Goal: Transaction & Acquisition: Subscribe to service/newsletter

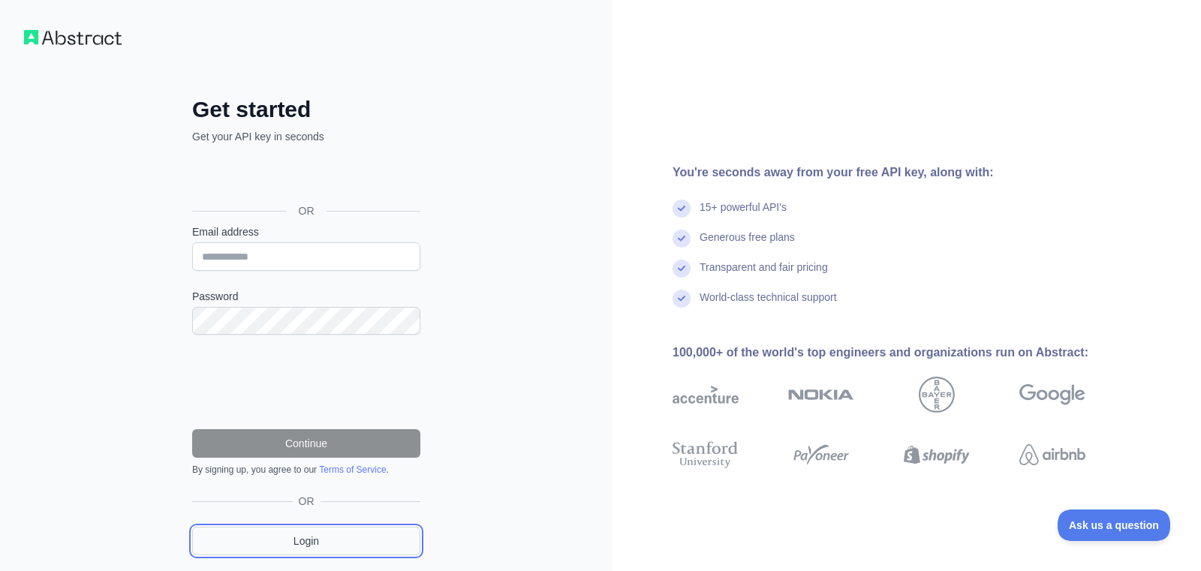
click at [298, 540] on link "Login" at bounding box center [306, 541] width 228 height 29
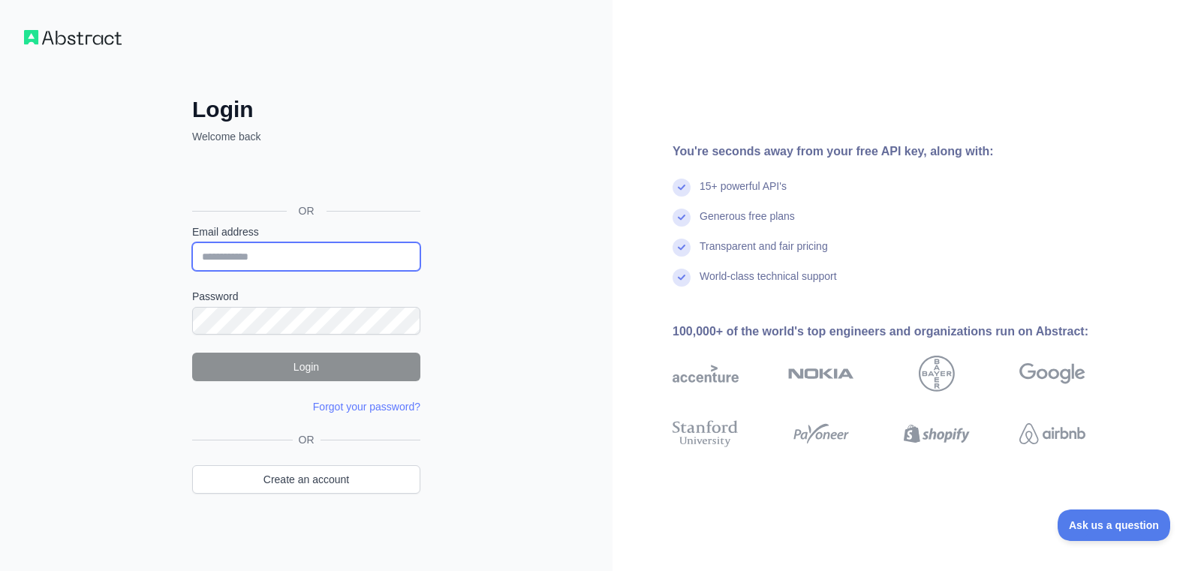
click at [282, 254] on input "Email address" at bounding box center [306, 256] width 228 height 29
click at [293, 254] on input "Email address" at bounding box center [306, 256] width 228 height 29
paste input "*"
drag, startPoint x: 311, startPoint y: 254, endPoint x: 197, endPoint y: 255, distance: 114.1
click at [197, 255] on input "**********" at bounding box center [306, 256] width 228 height 29
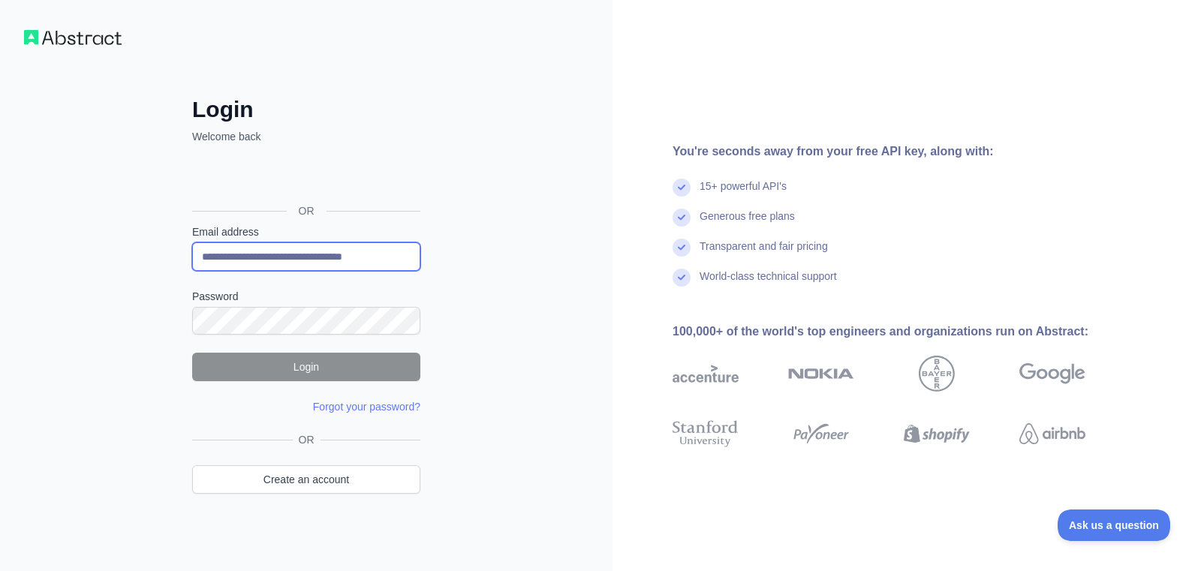
type input "**********"
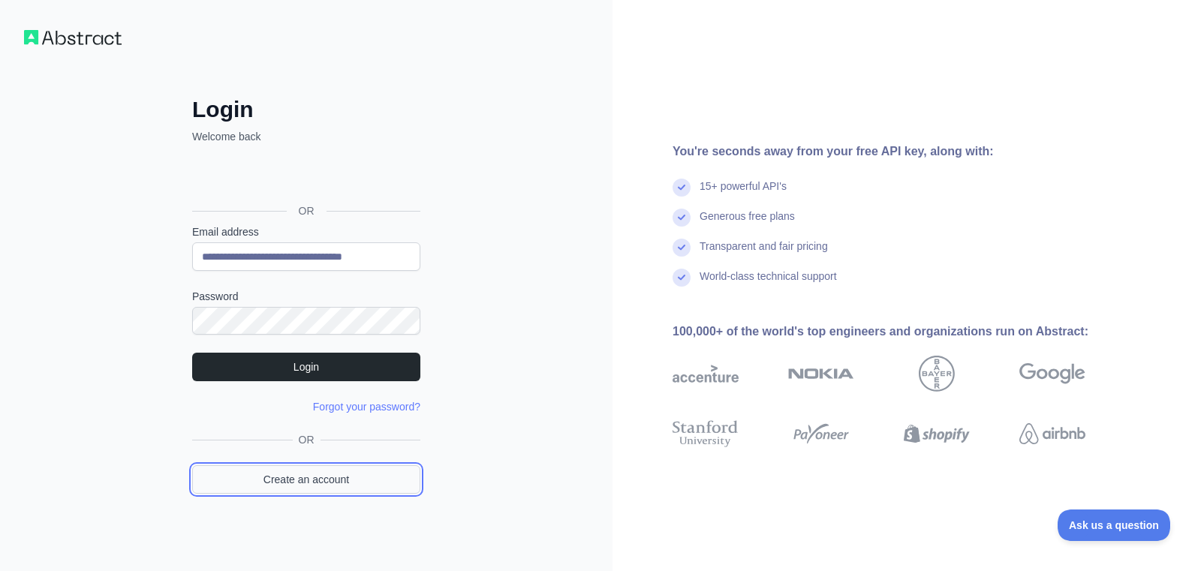
click at [336, 490] on link "Create an account" at bounding box center [306, 479] width 228 height 29
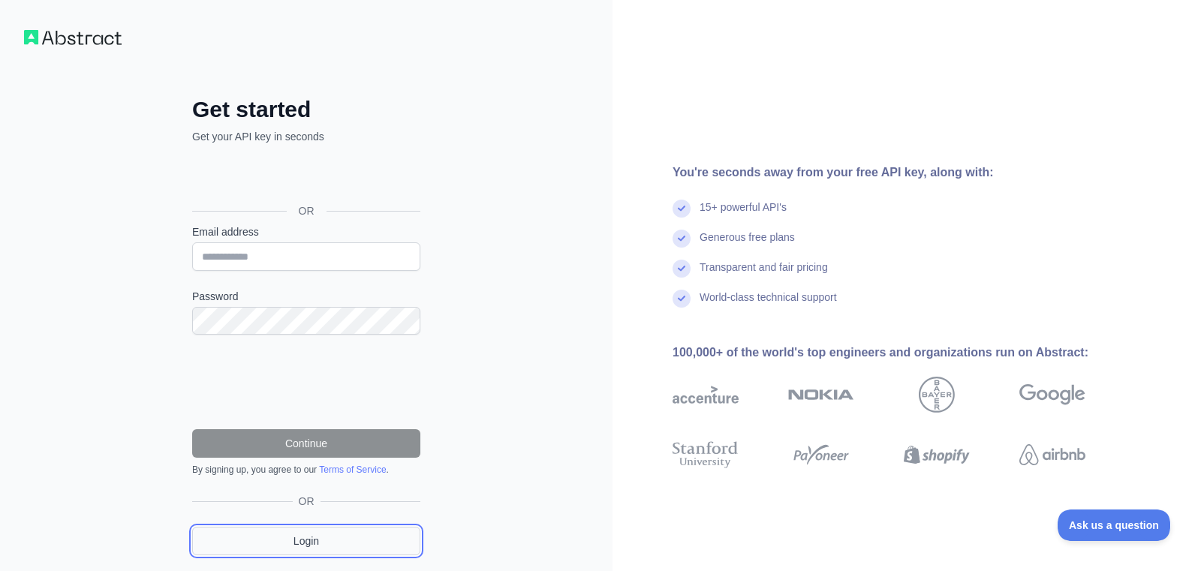
click at [288, 546] on link "Login" at bounding box center [306, 541] width 228 height 29
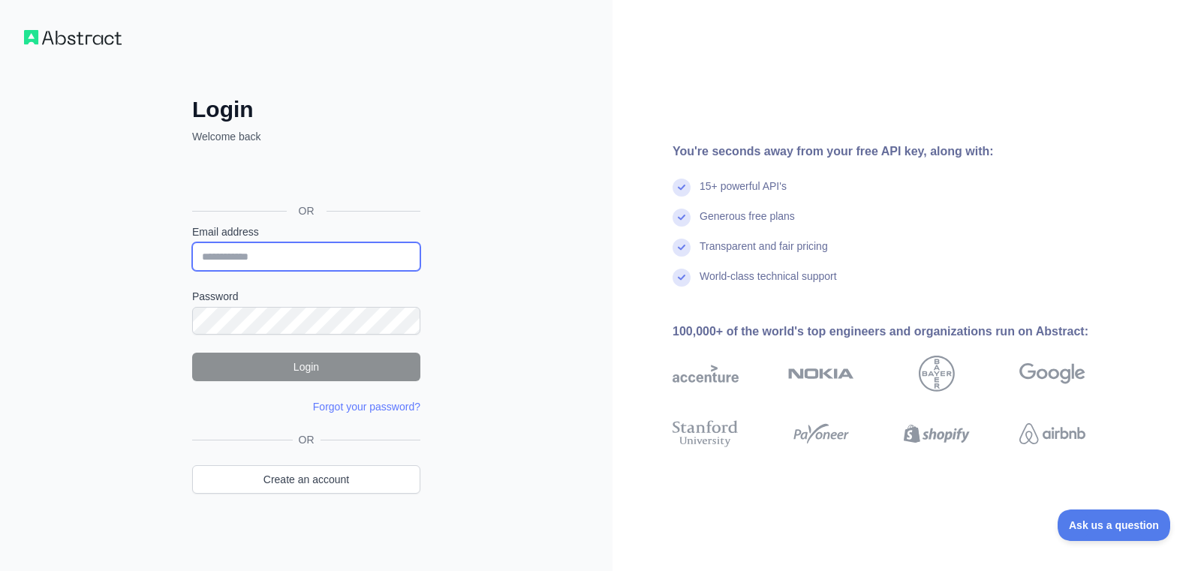
click at [238, 252] on input "Email address" at bounding box center [306, 256] width 228 height 29
paste input "**********"
type input "**********"
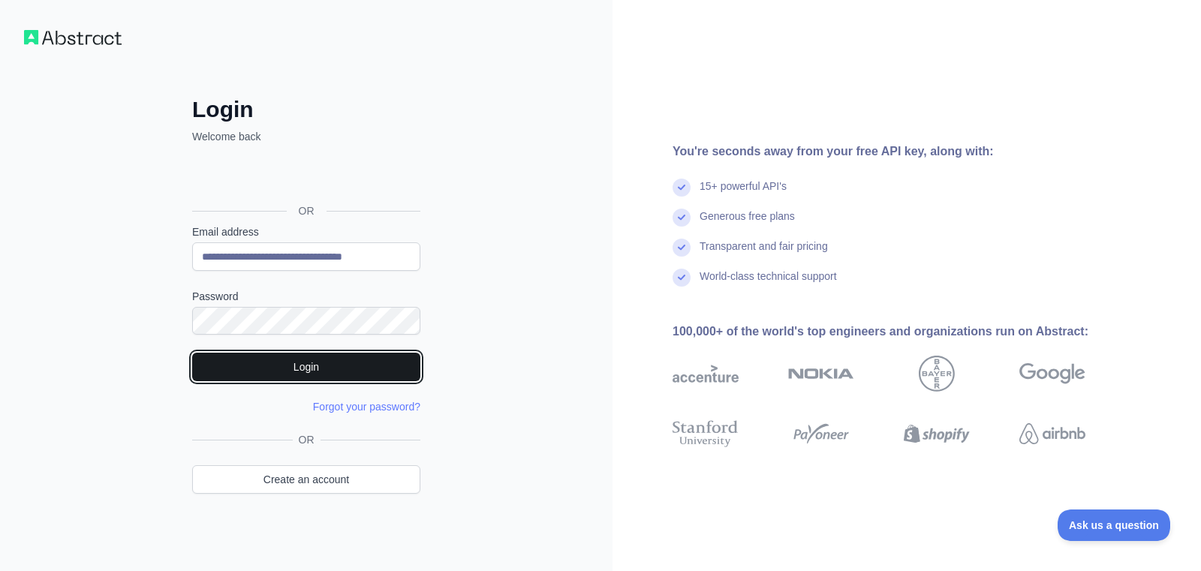
click at [343, 372] on button "Login" at bounding box center [306, 367] width 228 height 29
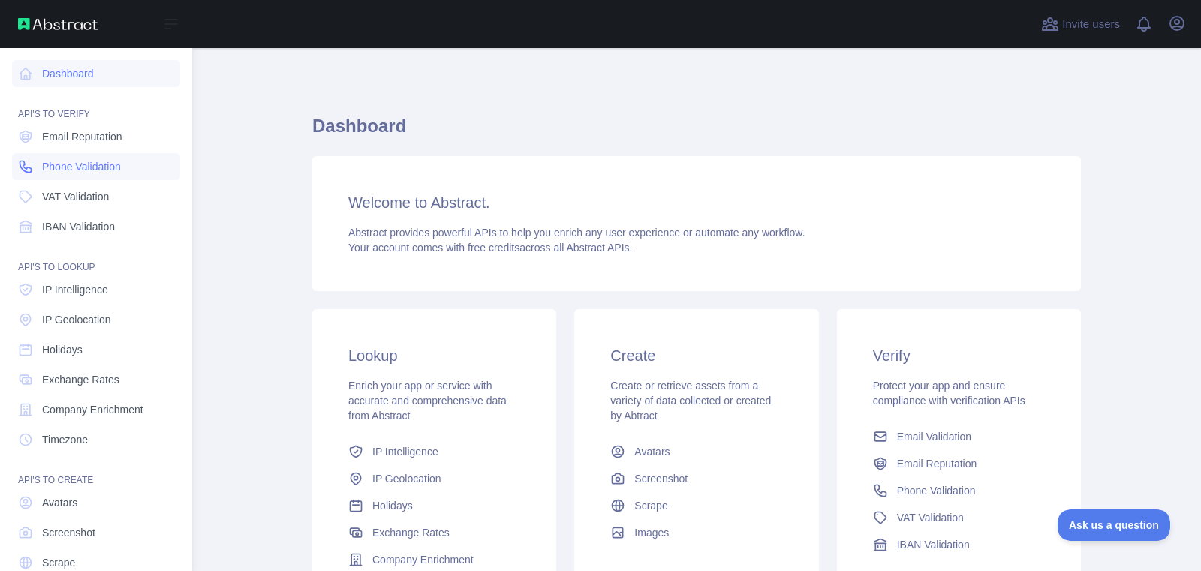
click at [29, 161] on icon at bounding box center [25, 166] width 15 height 15
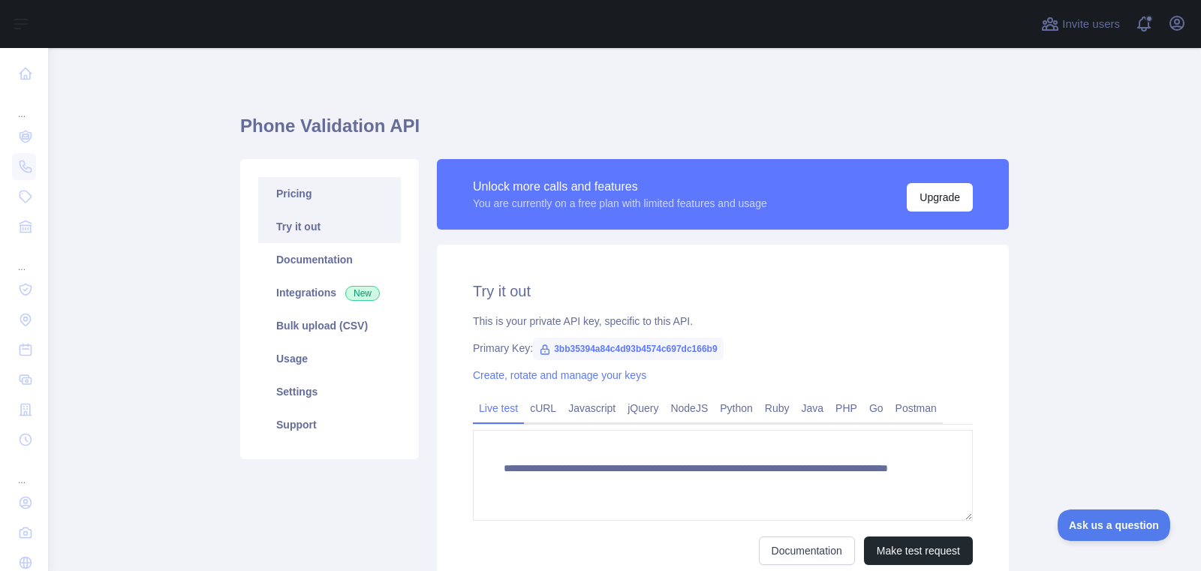
click at [345, 194] on link "Pricing" at bounding box center [329, 193] width 143 height 33
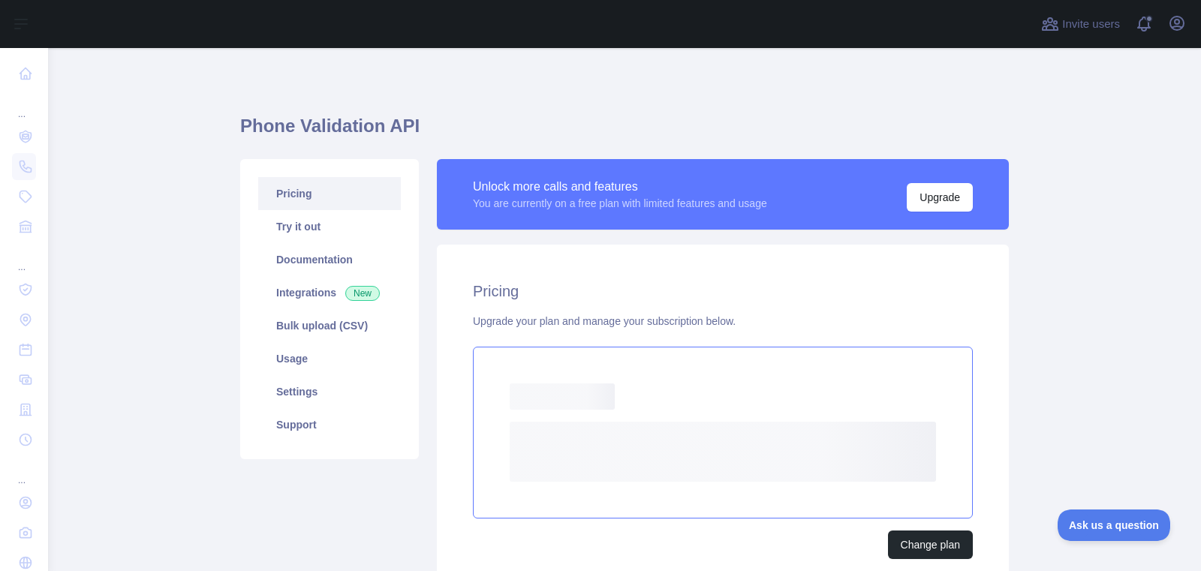
click at [718, 457] on rect at bounding box center [723, 452] width 426 height 60
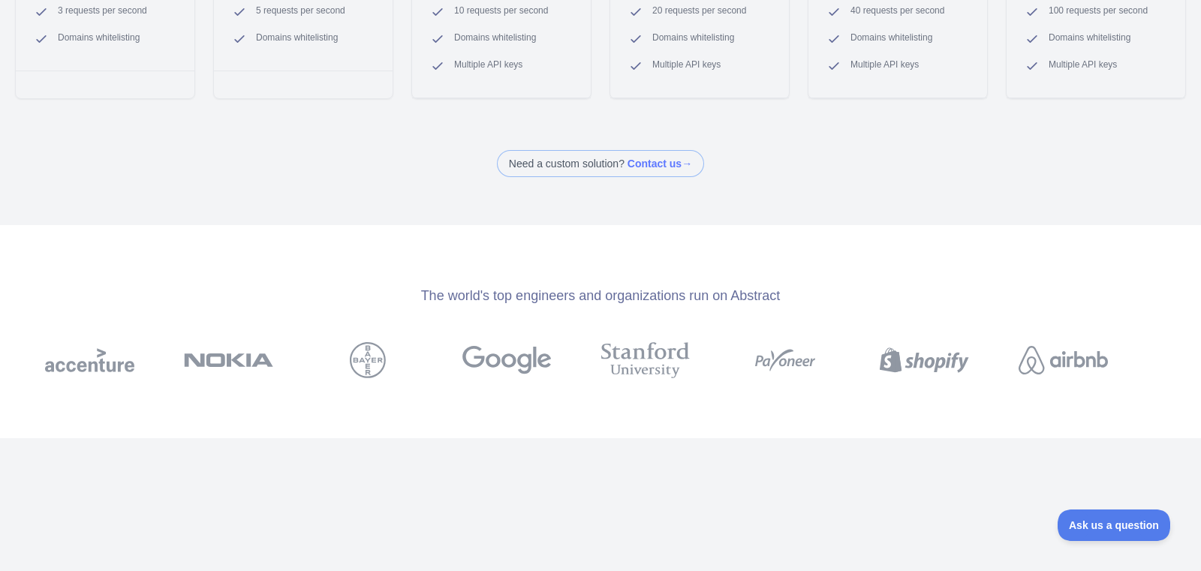
scroll to position [461, 0]
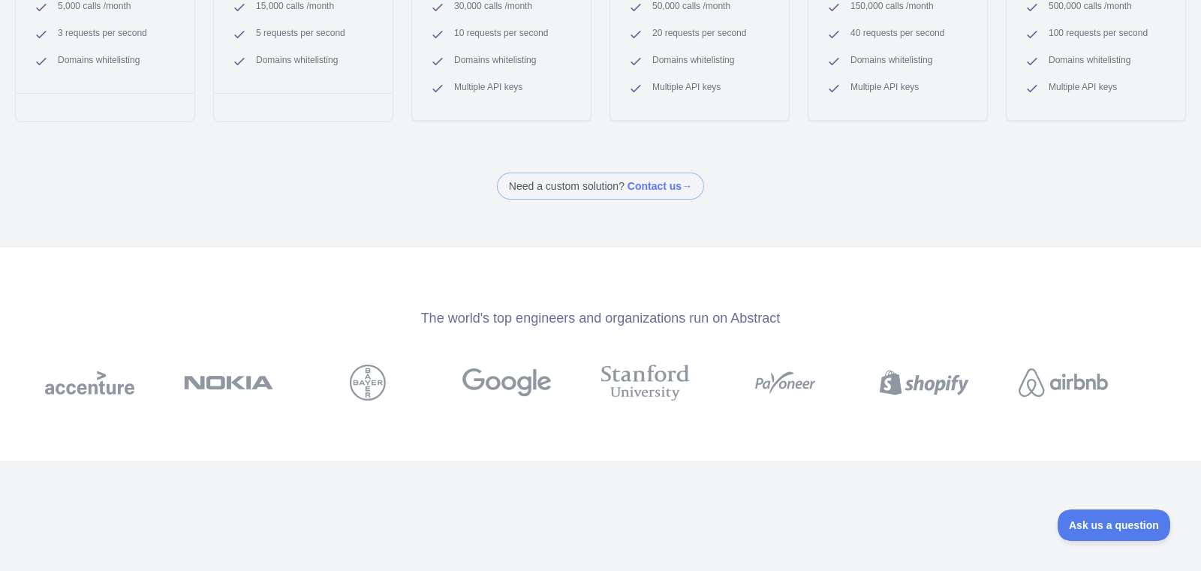
click at [658, 185] on span at bounding box center [600, 186] width 207 height 27
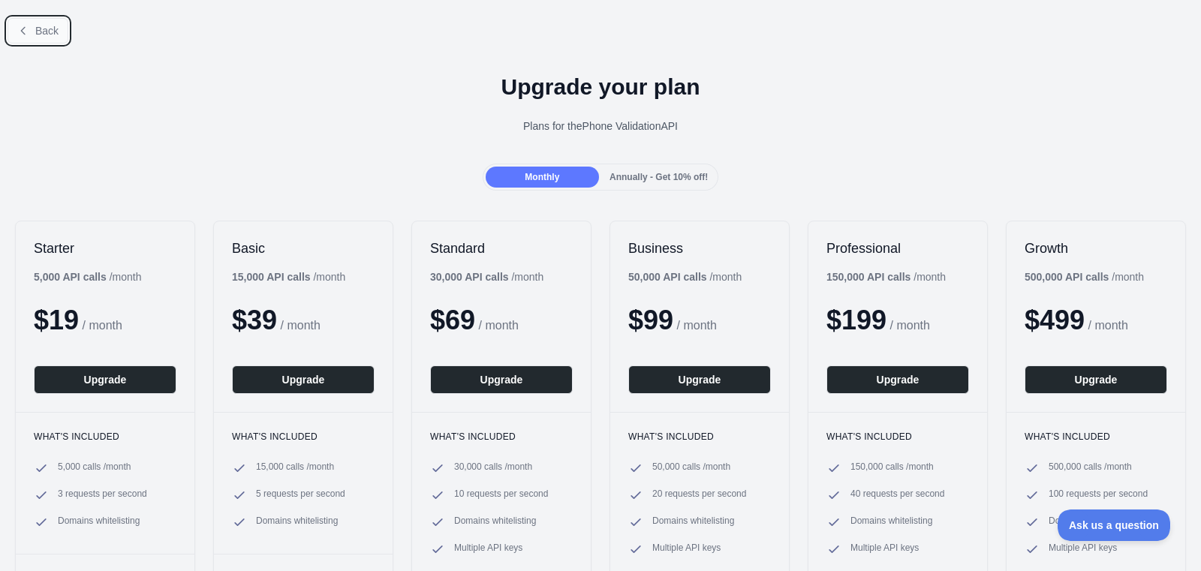
click at [40, 32] on span "Back" at bounding box center [46, 31] width 23 height 12
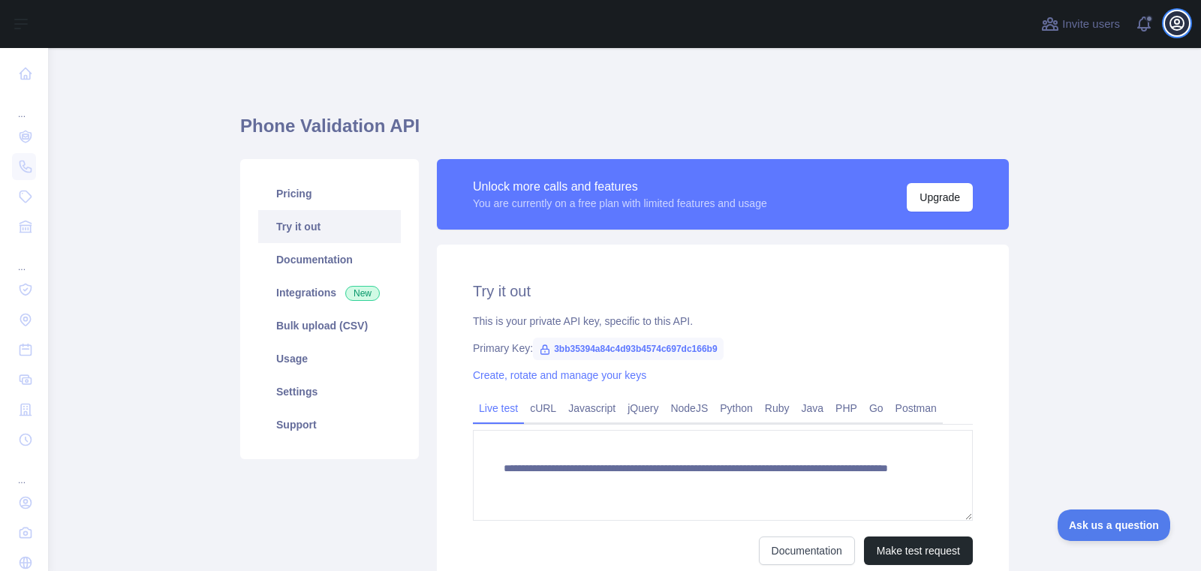
click at [1178, 26] on icon "button" at bounding box center [1177, 24] width 14 height 14
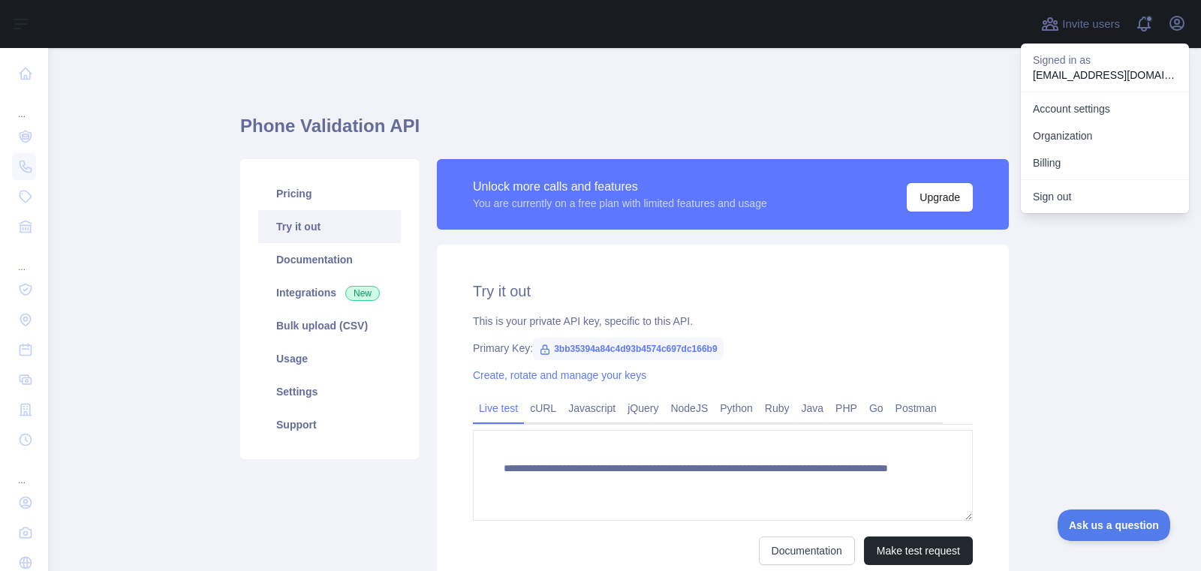
click at [1082, 408] on main "**********" at bounding box center [624, 309] width 1153 height 523
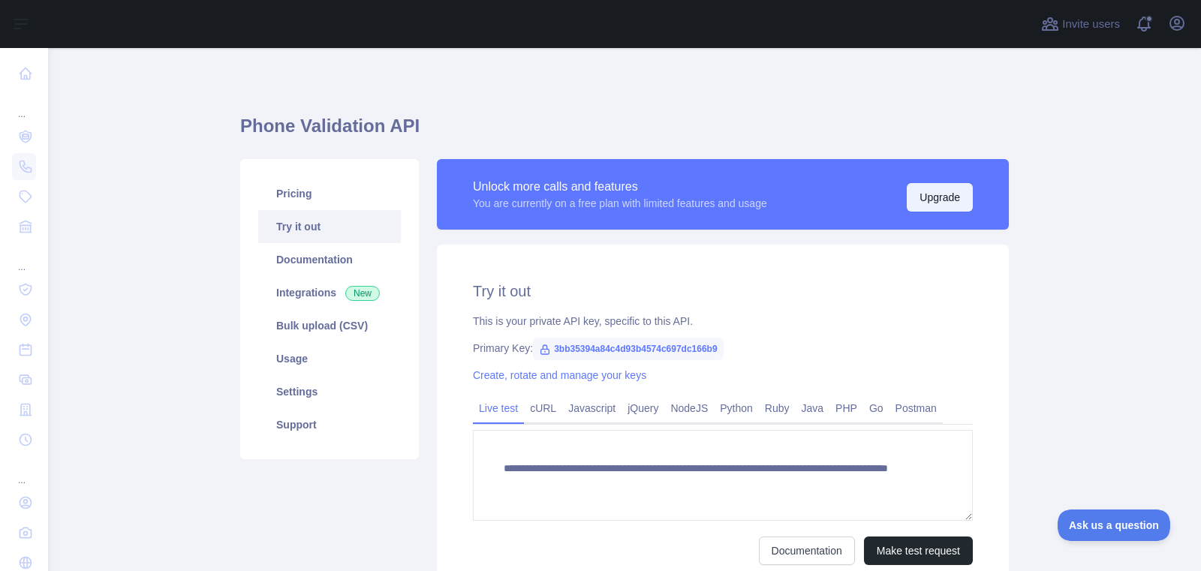
click at [962, 194] on button "Upgrade" at bounding box center [940, 197] width 66 height 29
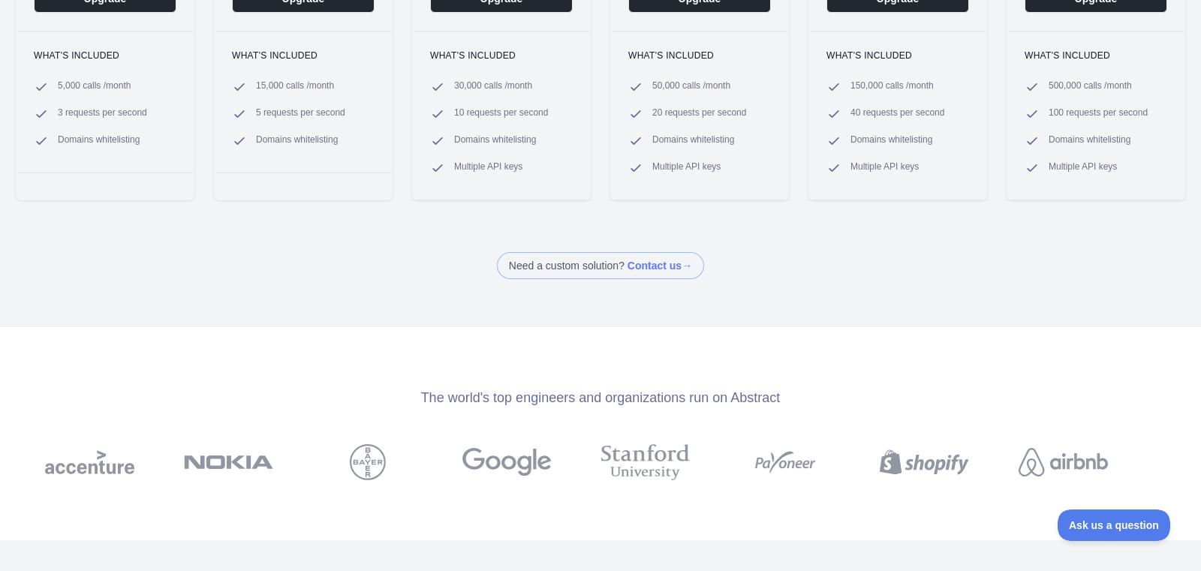
scroll to position [384, 0]
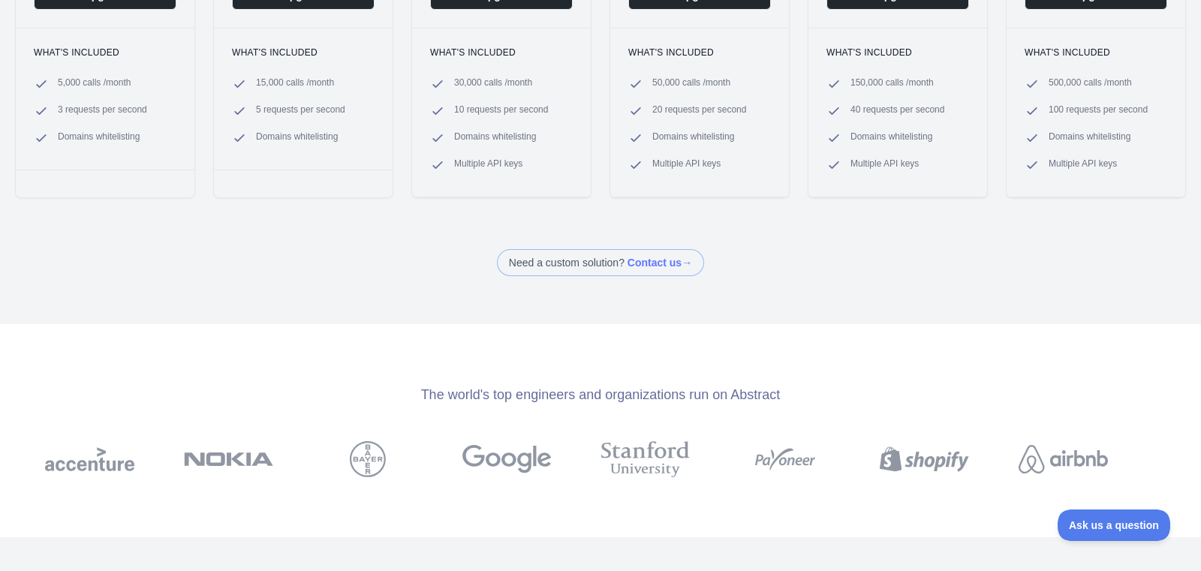
click at [685, 266] on span at bounding box center [600, 262] width 207 height 27
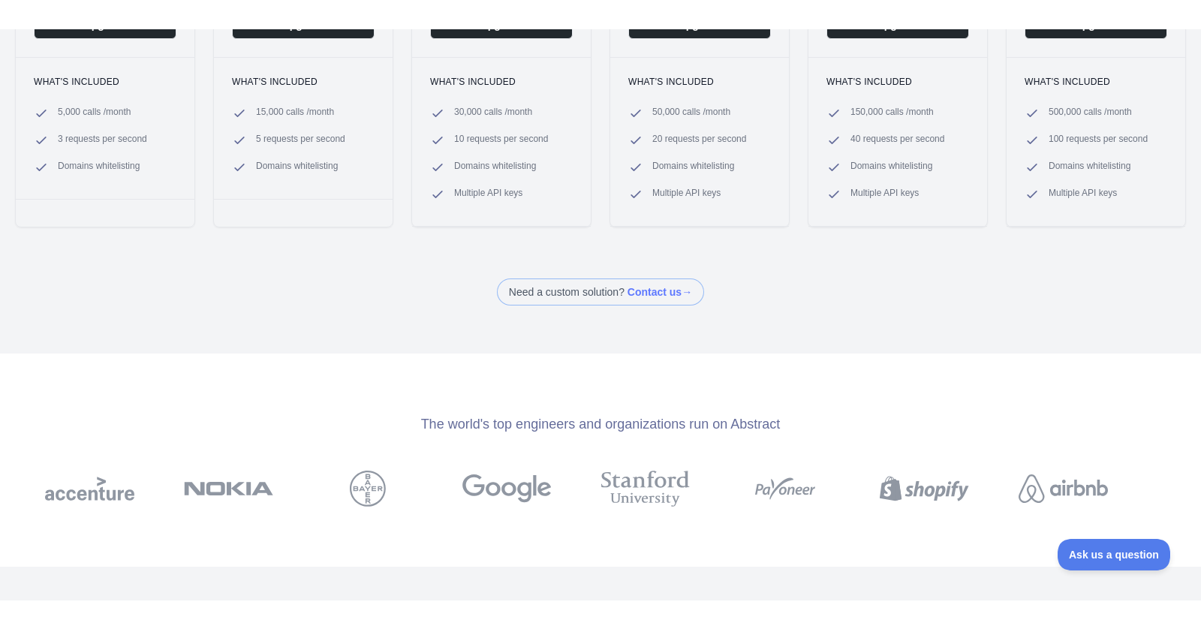
scroll to position [0, 0]
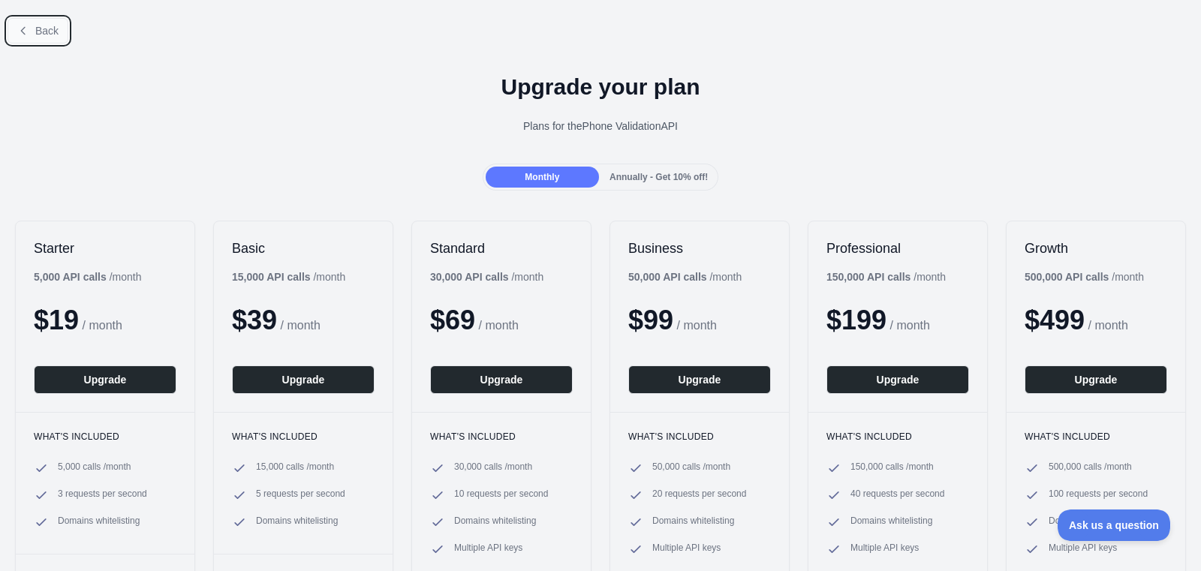
click at [48, 30] on span "Back" at bounding box center [46, 31] width 23 height 12
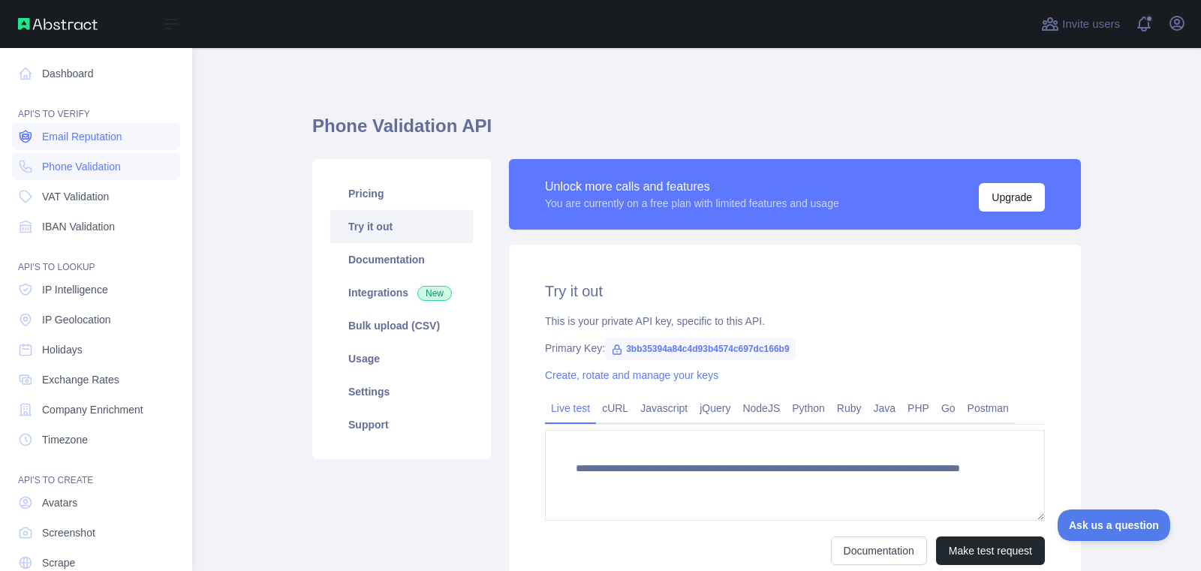
click at [42, 130] on span "Email Reputation" at bounding box center [82, 136] width 80 height 15
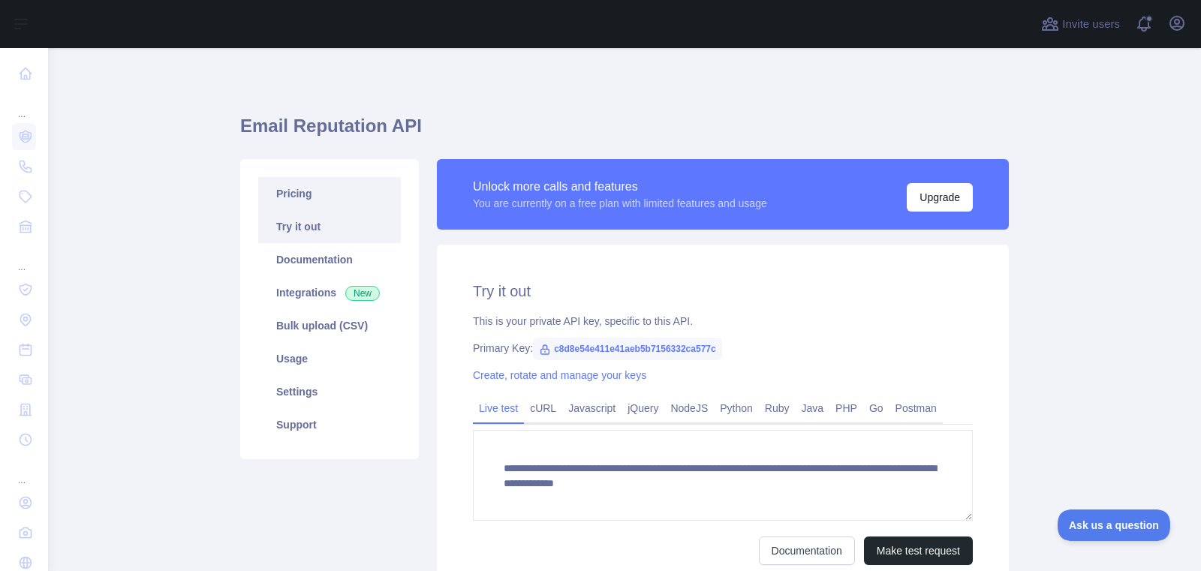
click at [389, 198] on link "Pricing" at bounding box center [329, 193] width 143 height 33
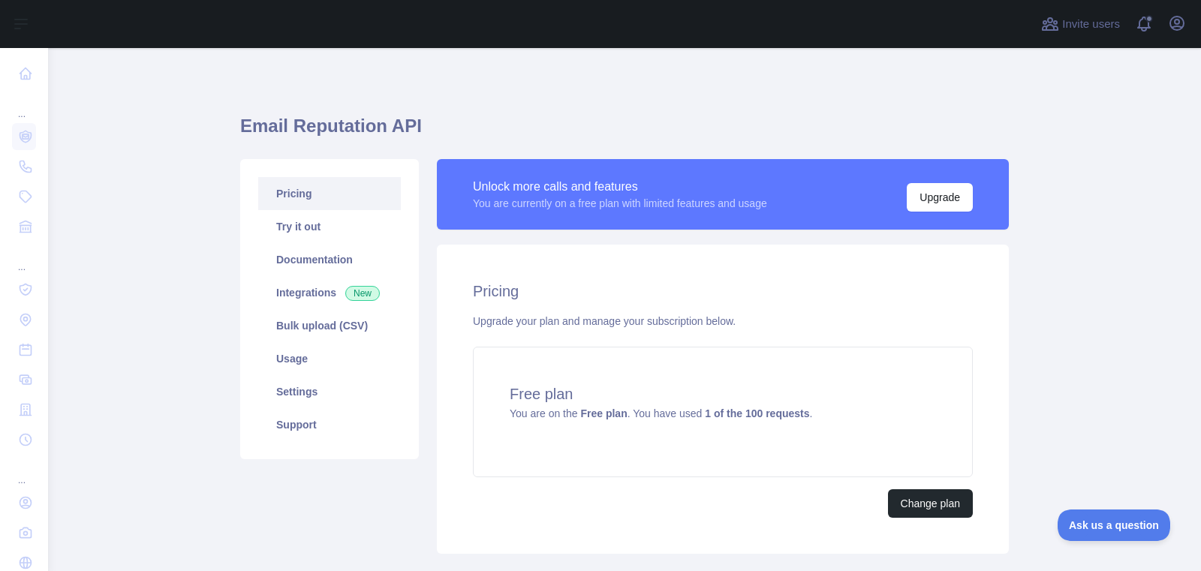
click at [724, 489] on div "Change plan" at bounding box center [723, 503] width 500 height 29
click at [727, 450] on div "Free plan You are on the Free plan . You have used 1 of the 100 requests ." at bounding box center [723, 412] width 500 height 131
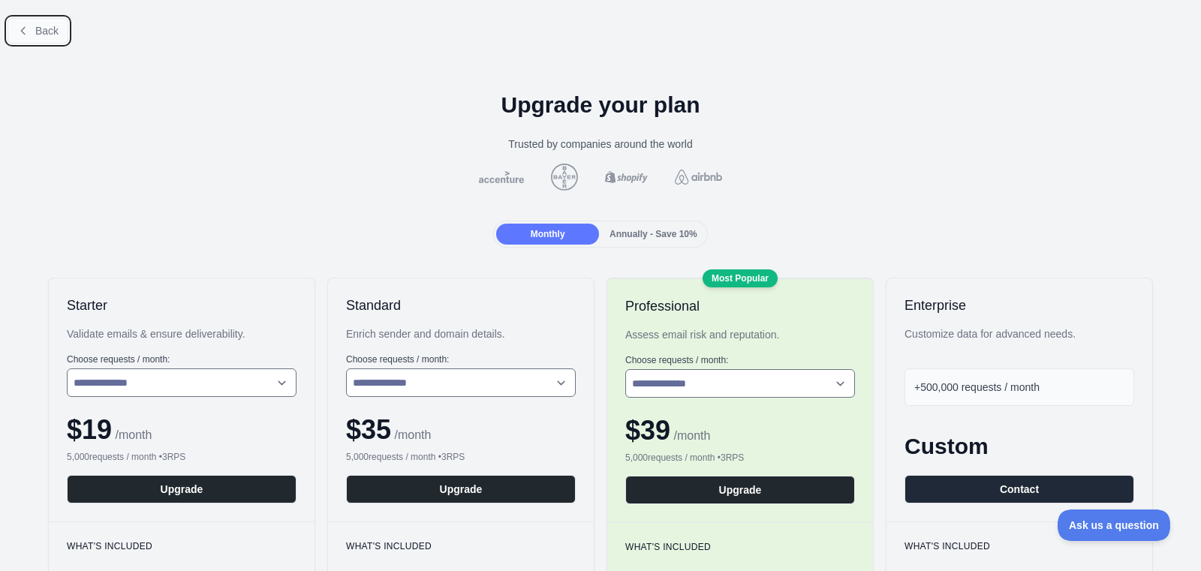
click at [54, 36] on span "Back" at bounding box center [46, 31] width 23 height 12
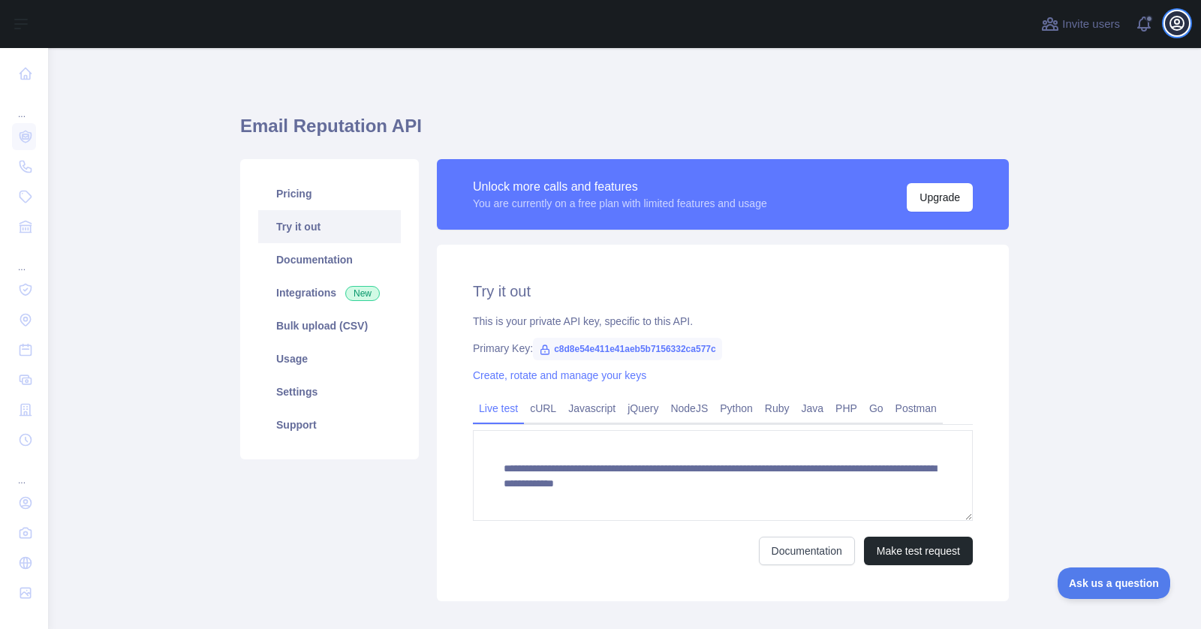
click at [1172, 28] on icon "button" at bounding box center [1177, 24] width 14 height 14
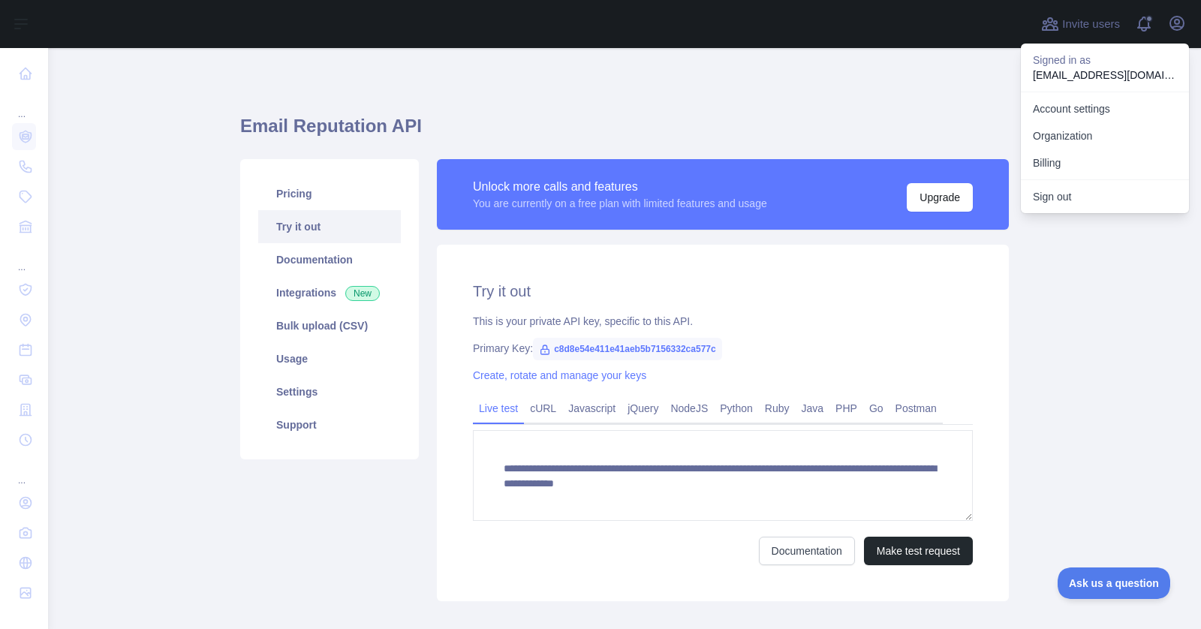
click at [1070, 270] on main "**********" at bounding box center [624, 338] width 1153 height 581
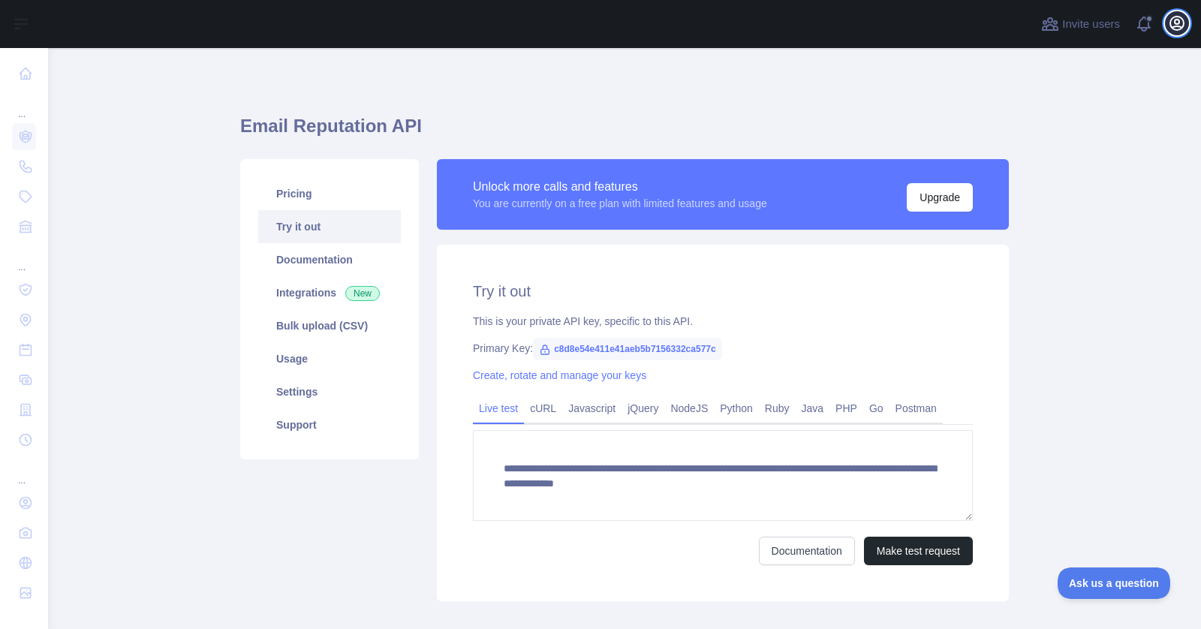
click at [1175, 27] on icon "button" at bounding box center [1177, 23] width 18 height 18
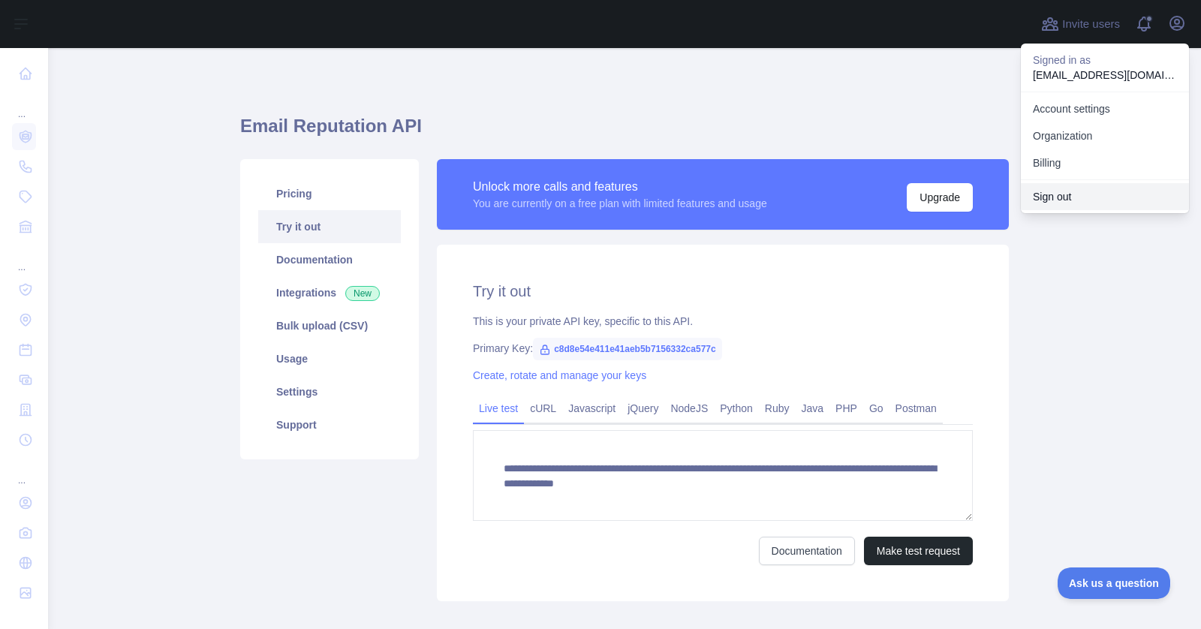
click at [1131, 191] on button "Sign out" at bounding box center [1105, 196] width 168 height 27
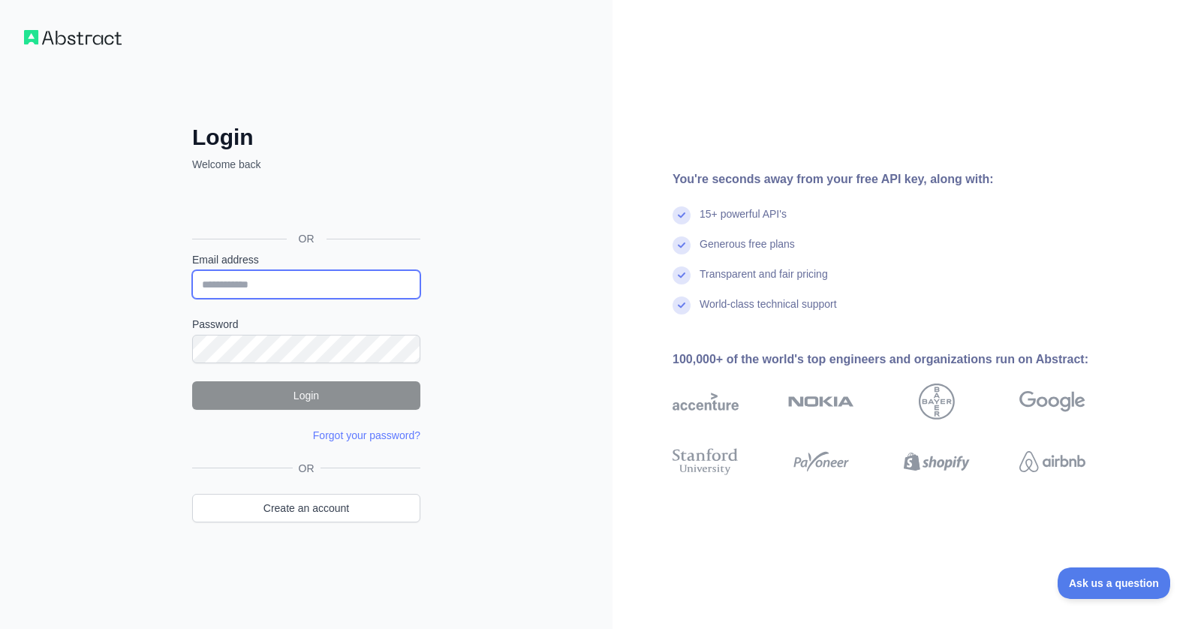
click at [357, 279] on input "Email address" at bounding box center [306, 284] width 228 height 29
type input "**********"
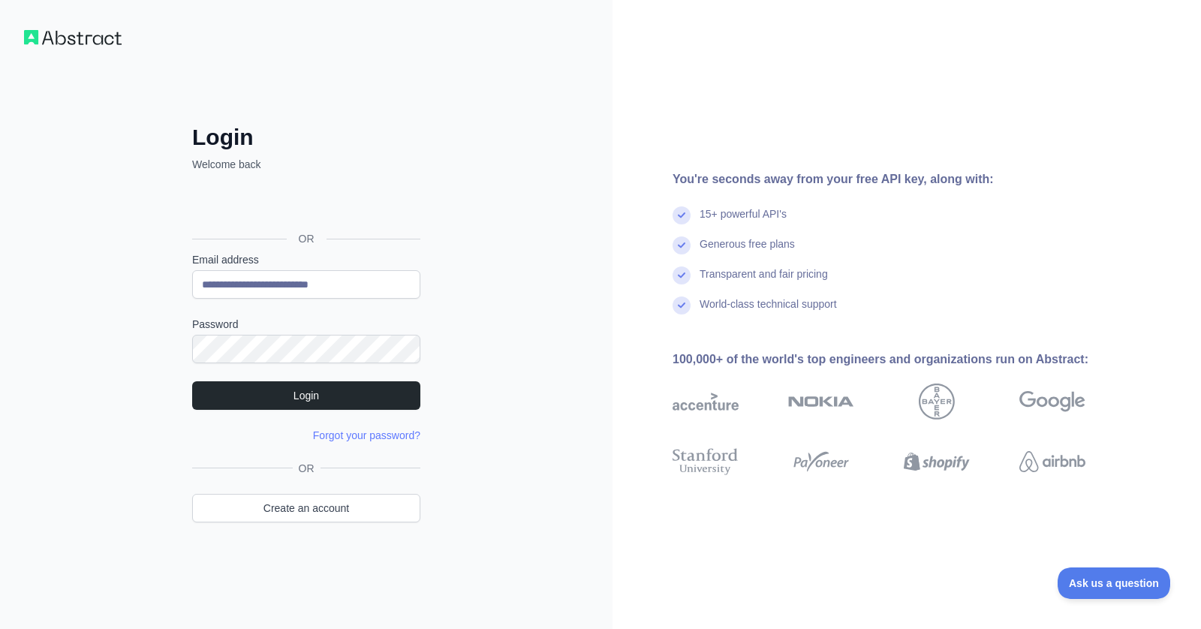
click at [336, 375] on form "**********" at bounding box center [306, 347] width 228 height 190
click at [336, 387] on button "Login" at bounding box center [306, 395] width 228 height 29
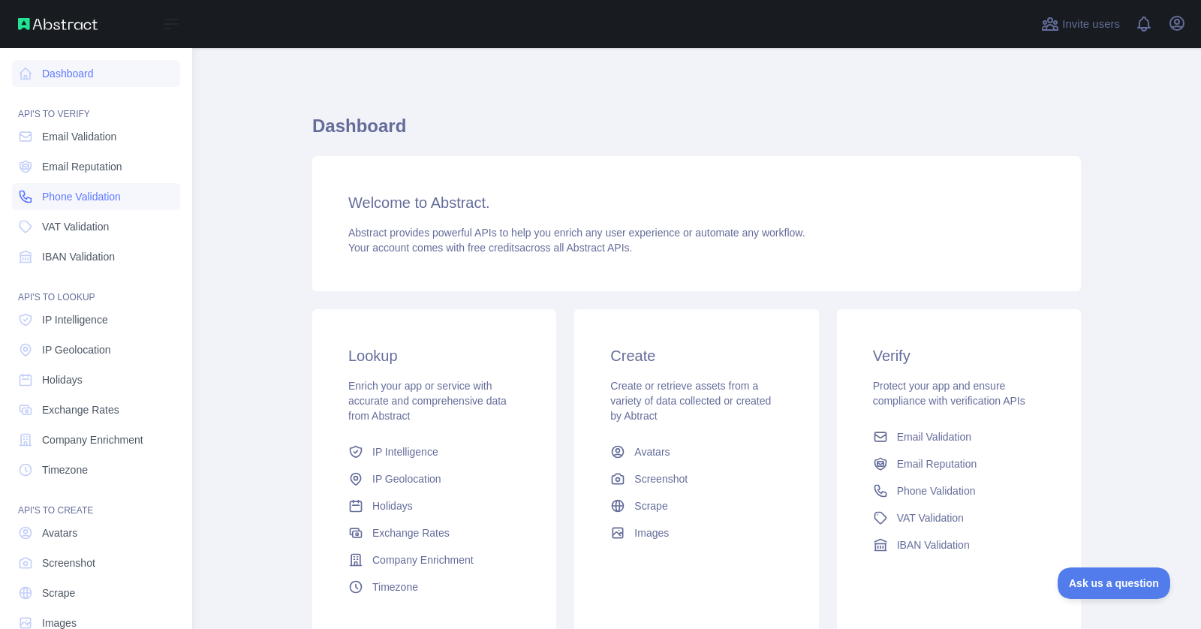
click at [86, 204] on link "Phone Validation" at bounding box center [96, 196] width 168 height 27
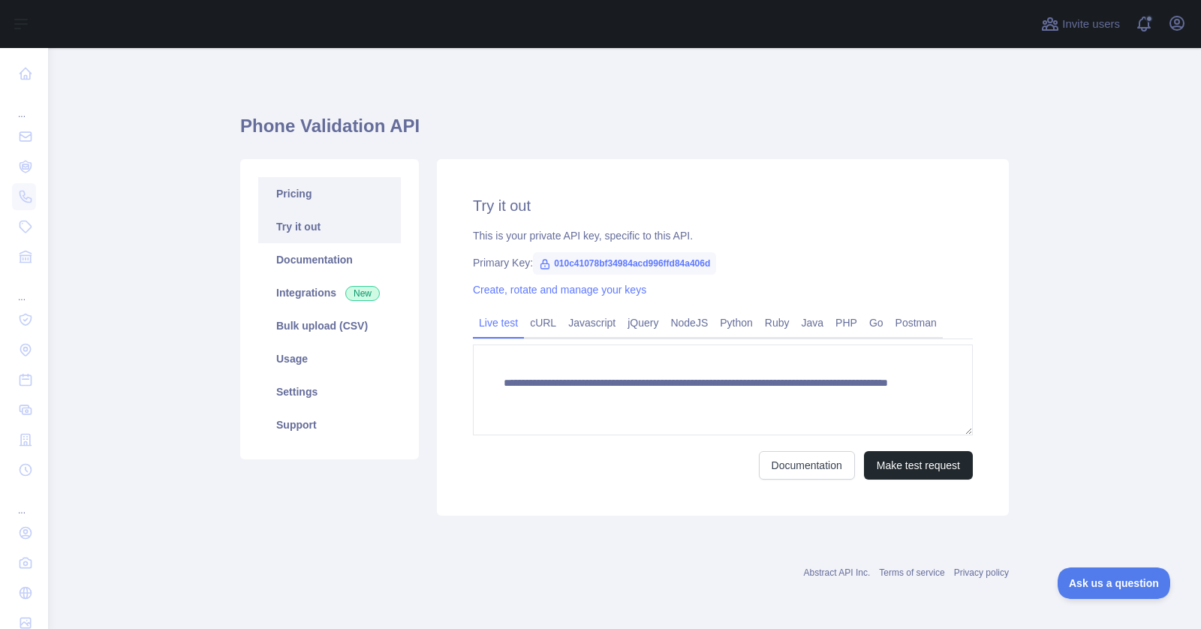
click at [378, 182] on link "Pricing" at bounding box center [329, 193] width 143 height 33
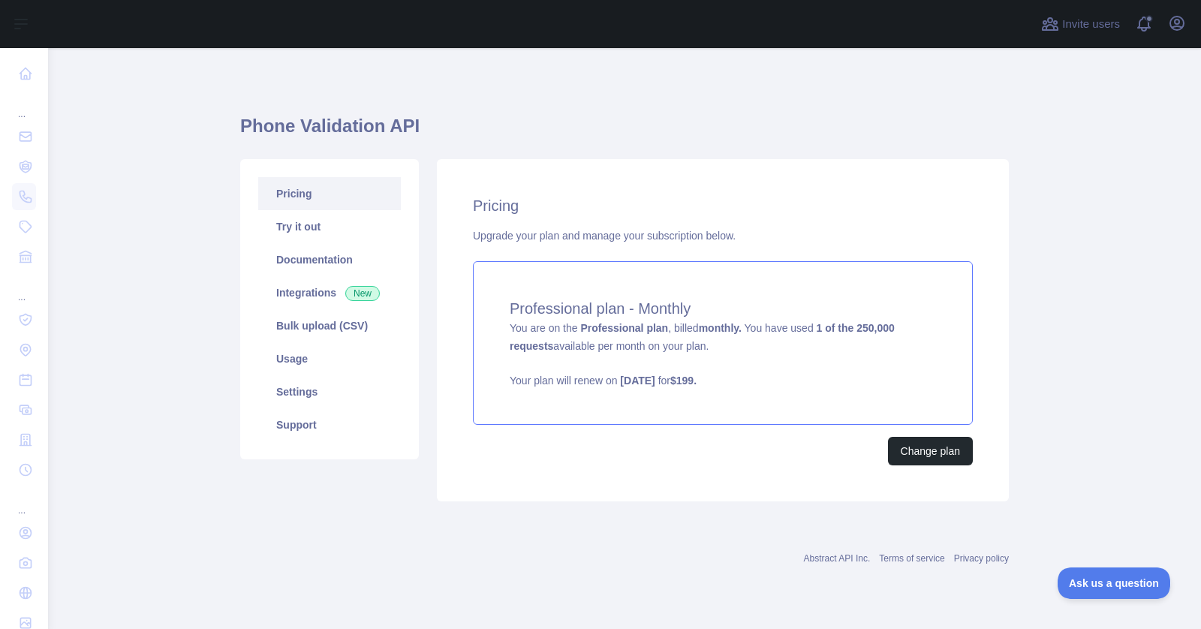
click at [724, 432] on div "Pricing Upgrade your plan and manage your subscription below. Professional plan…" at bounding box center [723, 330] width 572 height 342
click at [655, 384] on strong "September 10, 2025" at bounding box center [637, 381] width 35 height 12
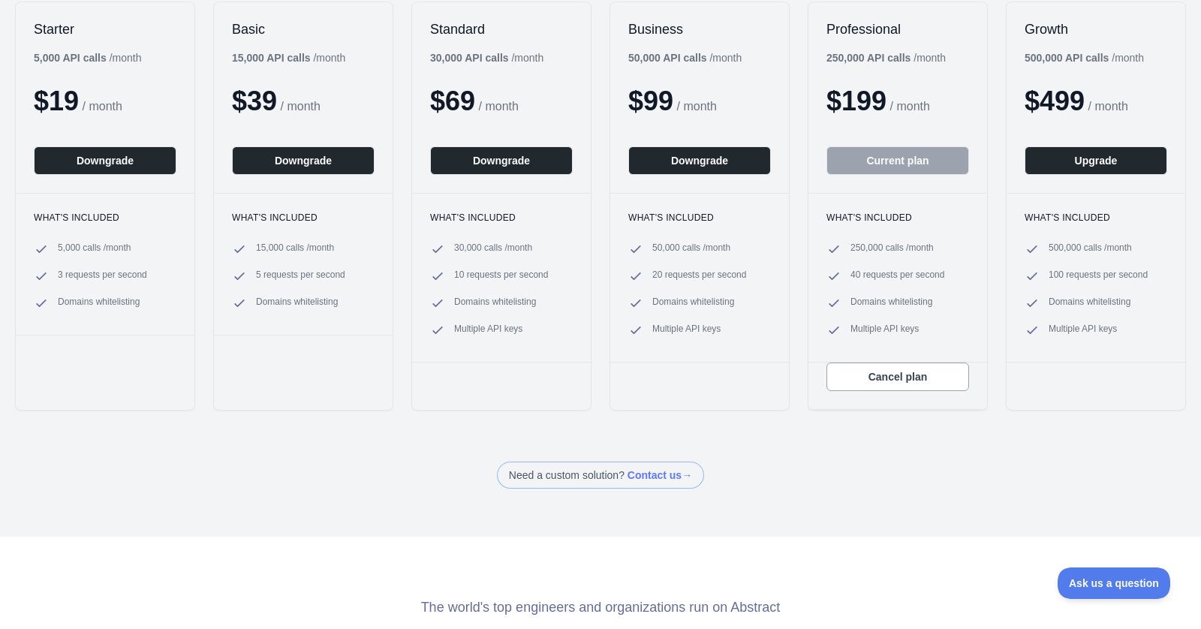
scroll to position [295, 0]
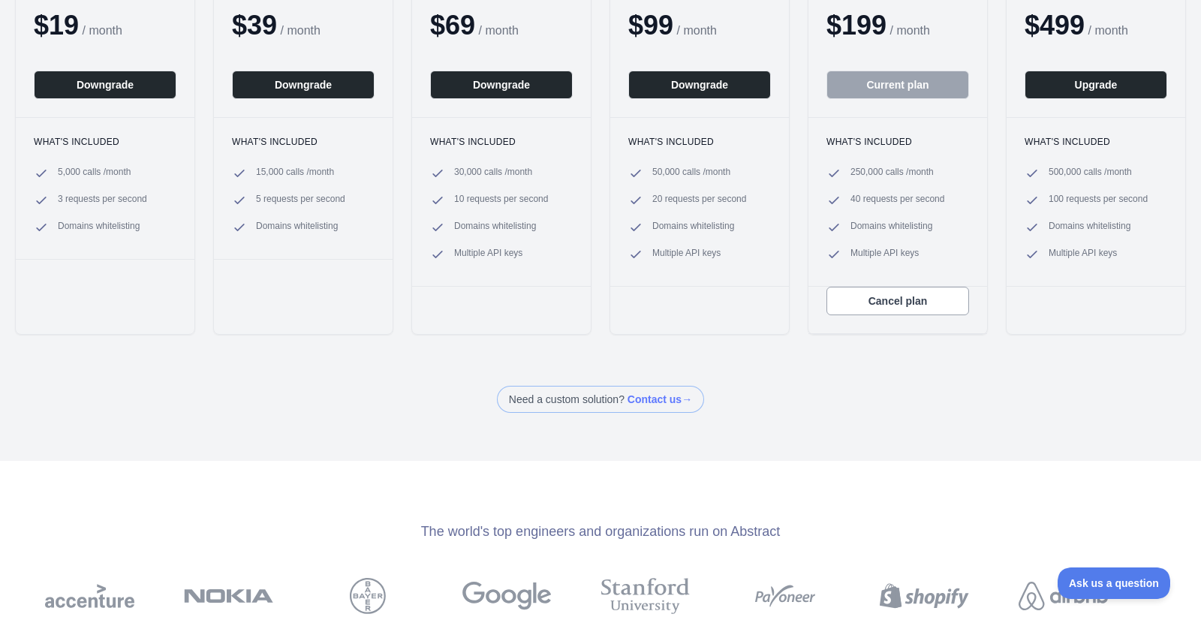
click at [685, 391] on span at bounding box center [600, 399] width 207 height 27
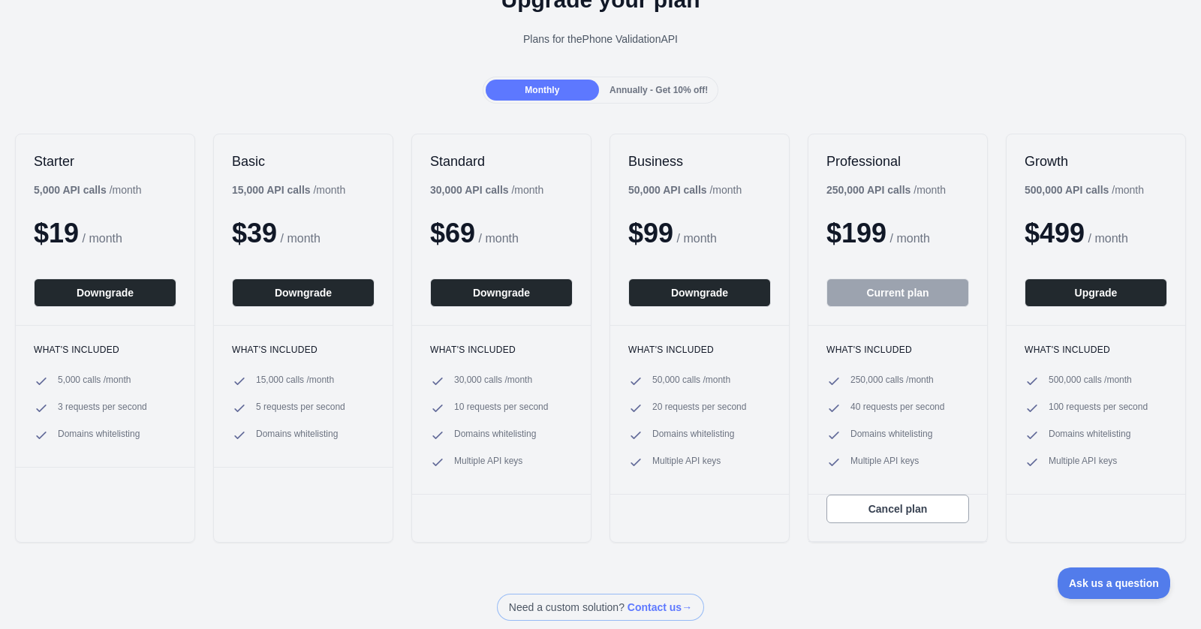
scroll to position [0, 0]
